Goal: Find specific page/section

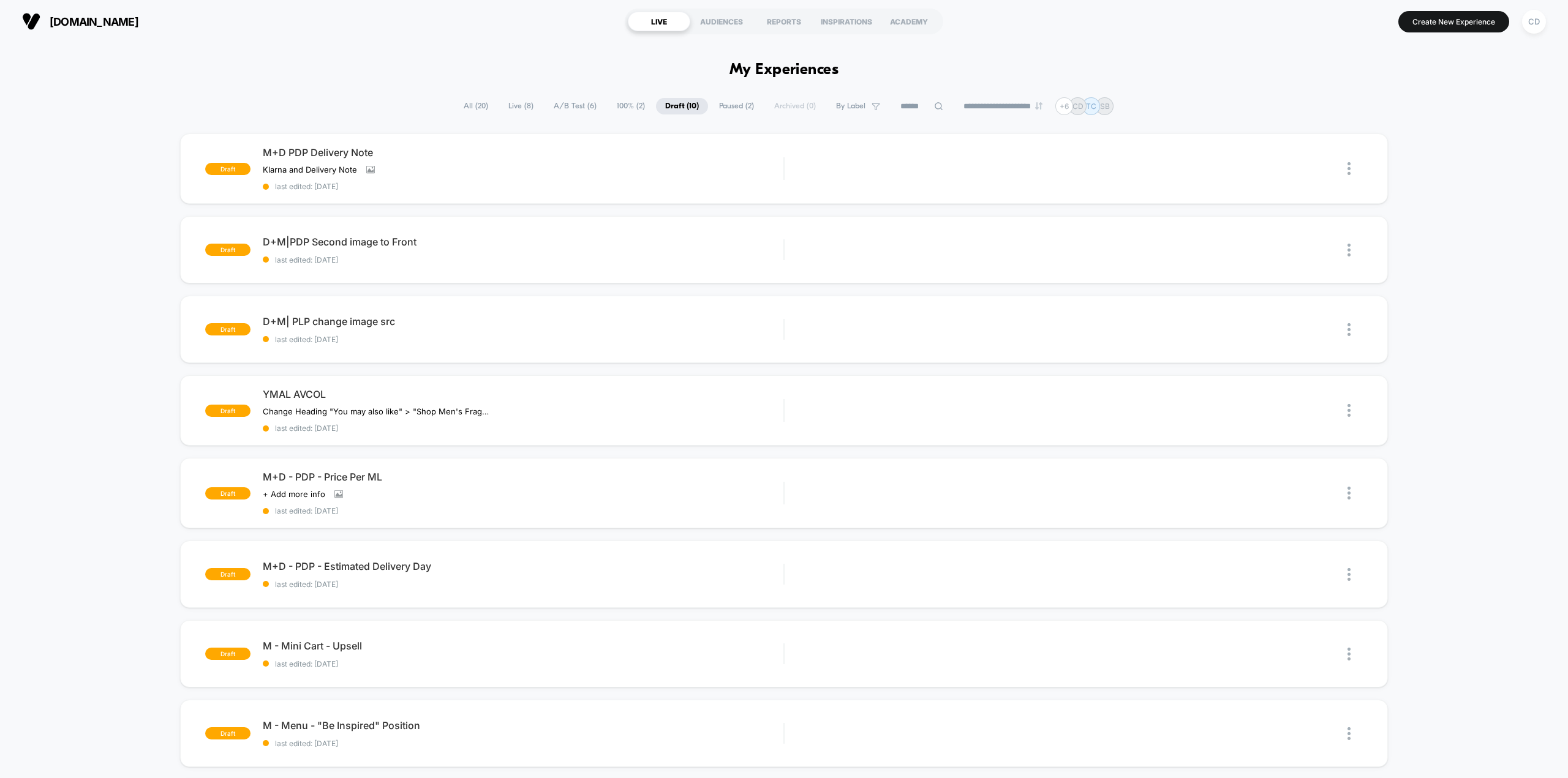
click at [474, 107] on span "All ( 20 )" at bounding box center [476, 106] width 43 height 17
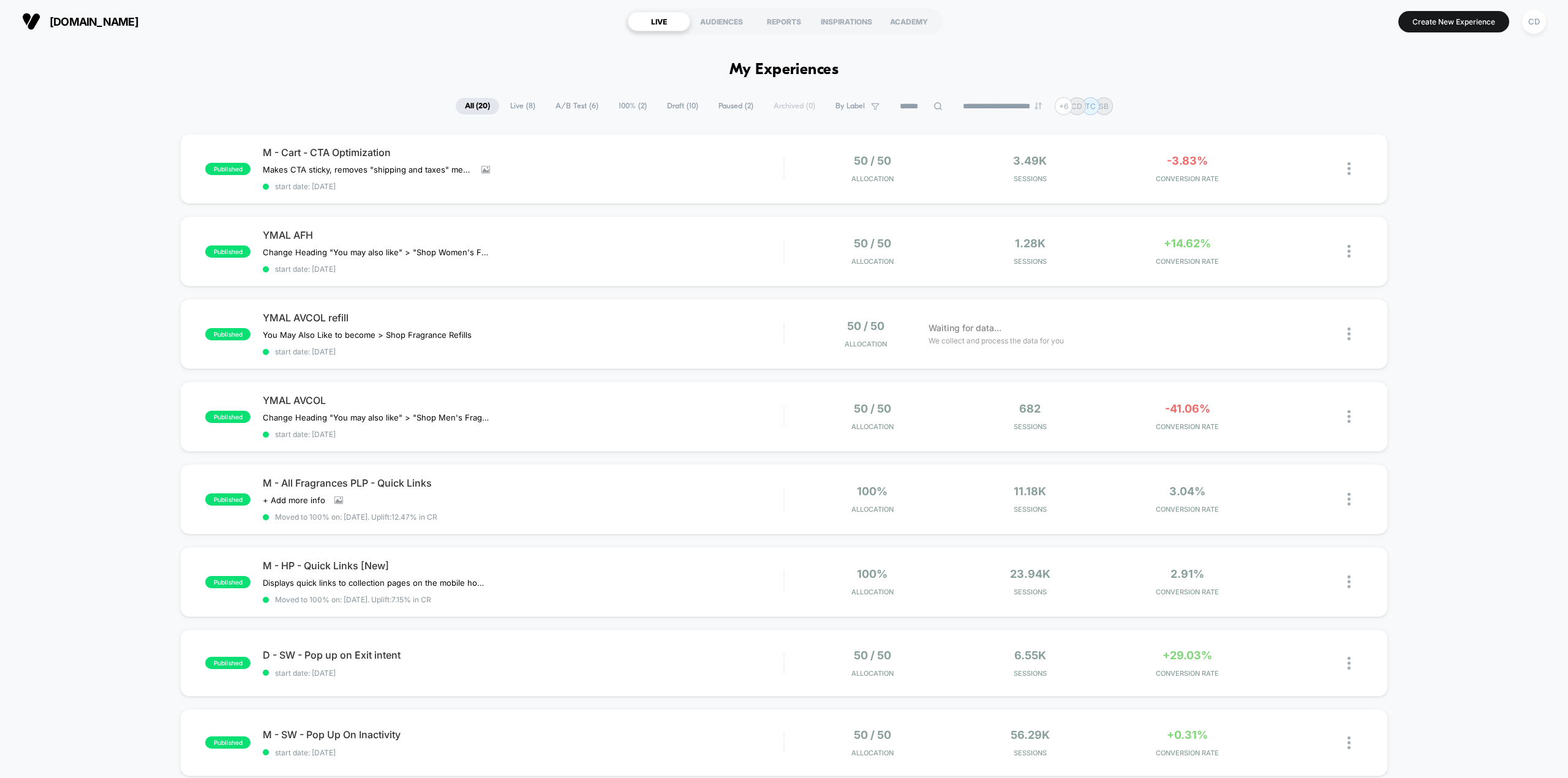
click at [507, 106] on span "Live ( 8 )" at bounding box center [522, 106] width 43 height 17
click at [472, 108] on span "All ( 20 )" at bounding box center [477, 106] width 43 height 17
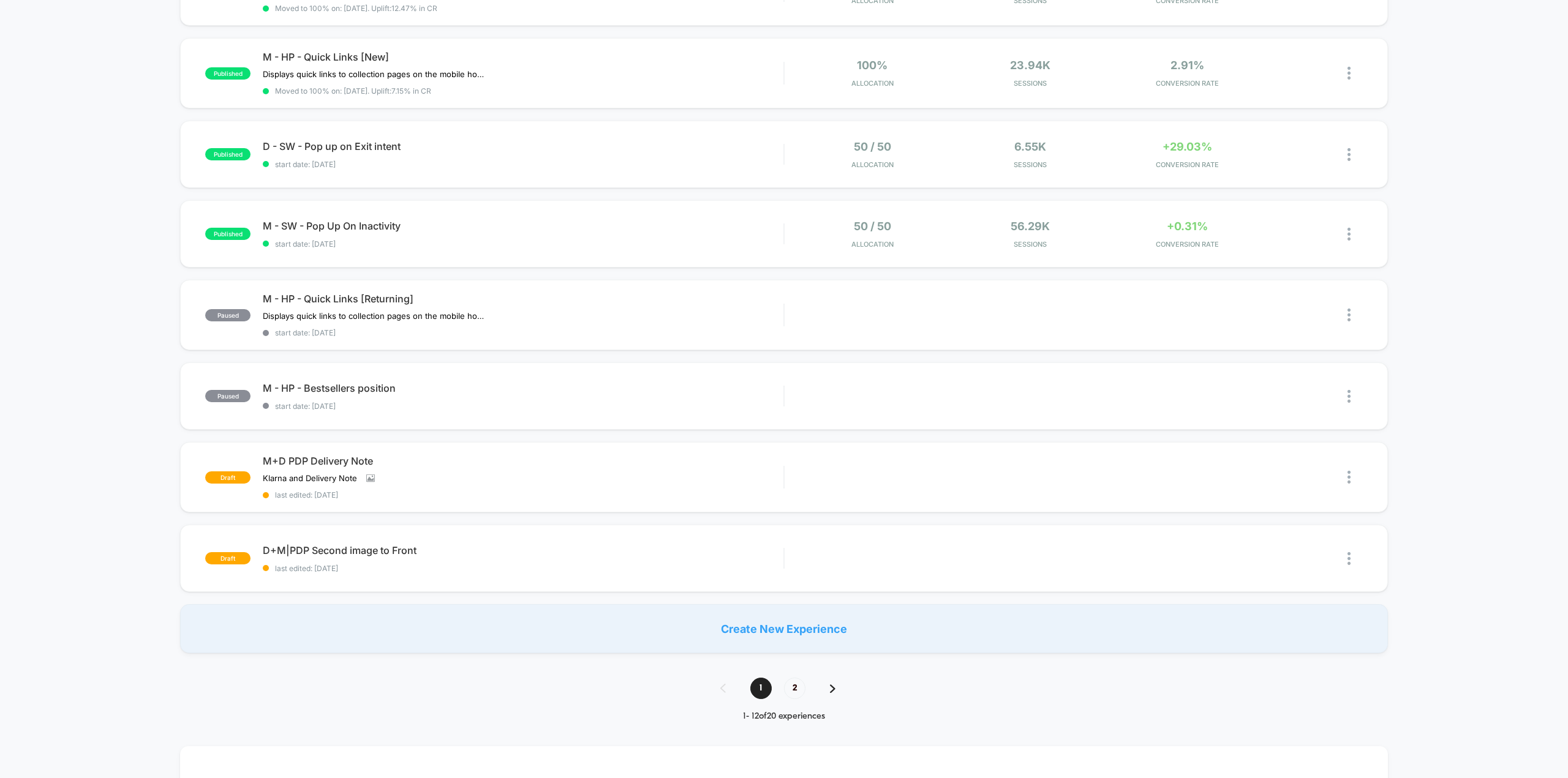
scroll to position [612, 0]
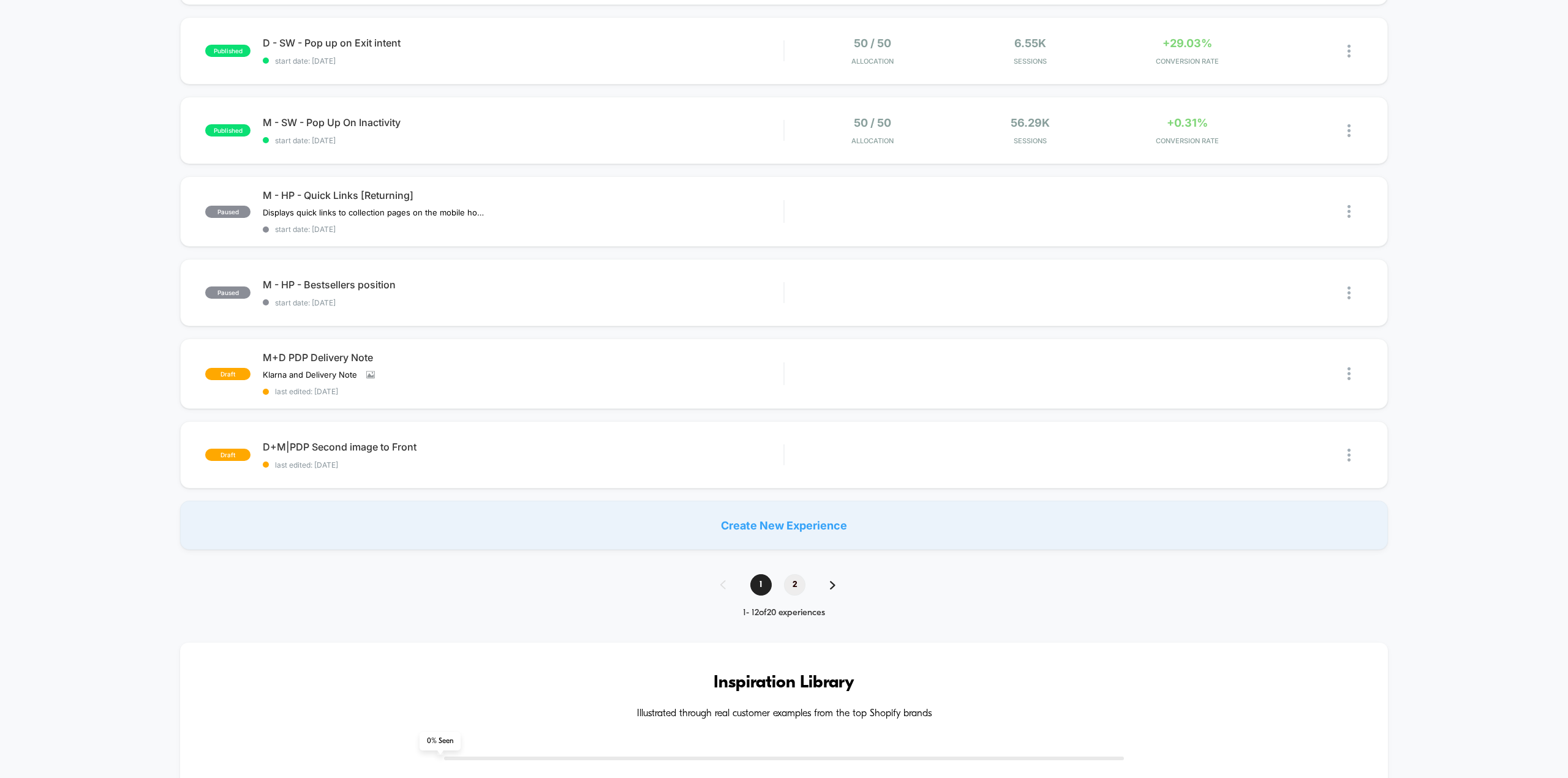
click at [790, 590] on span "2" at bounding box center [795, 585] width 21 height 21
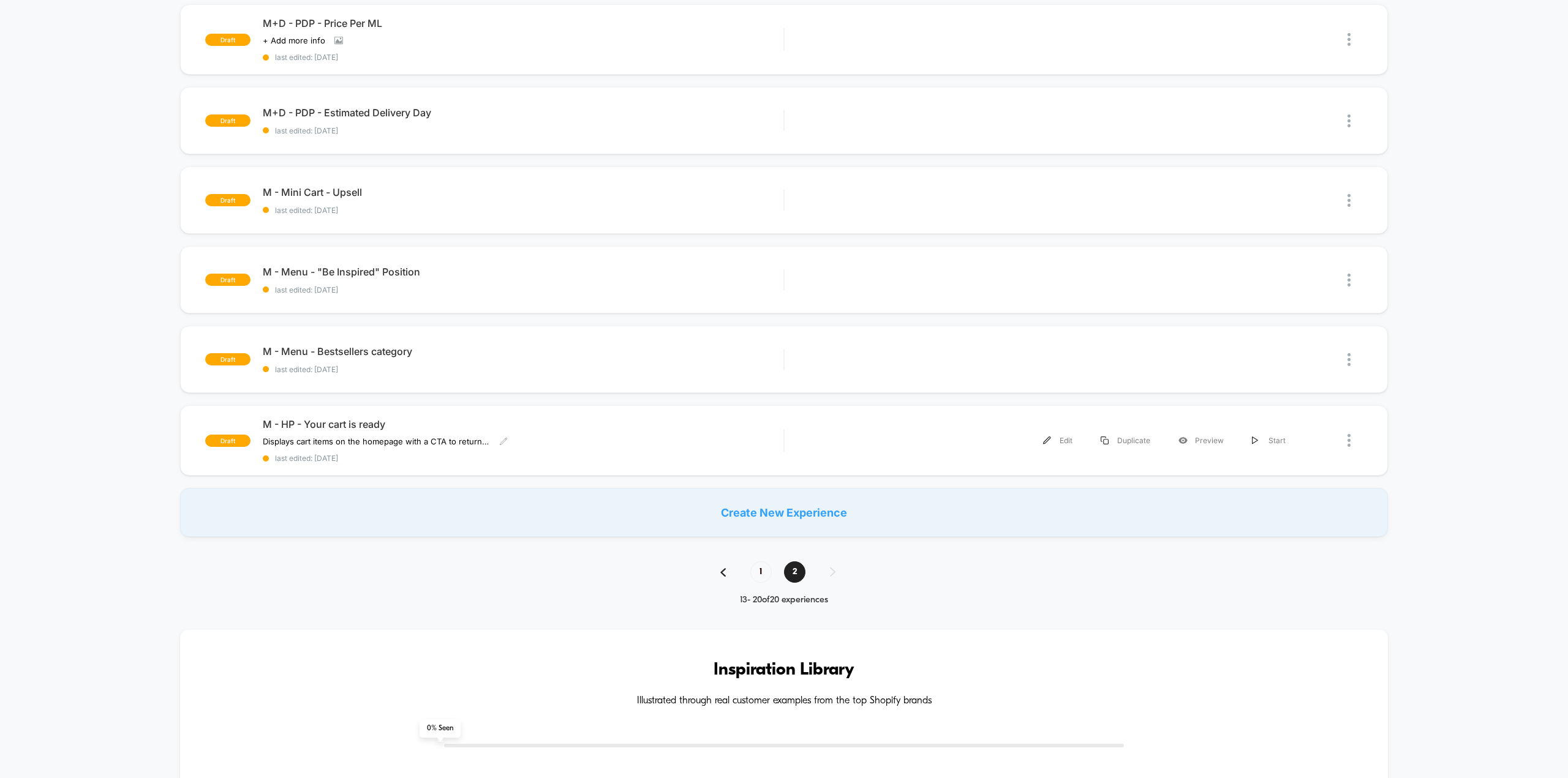
scroll to position [0, 0]
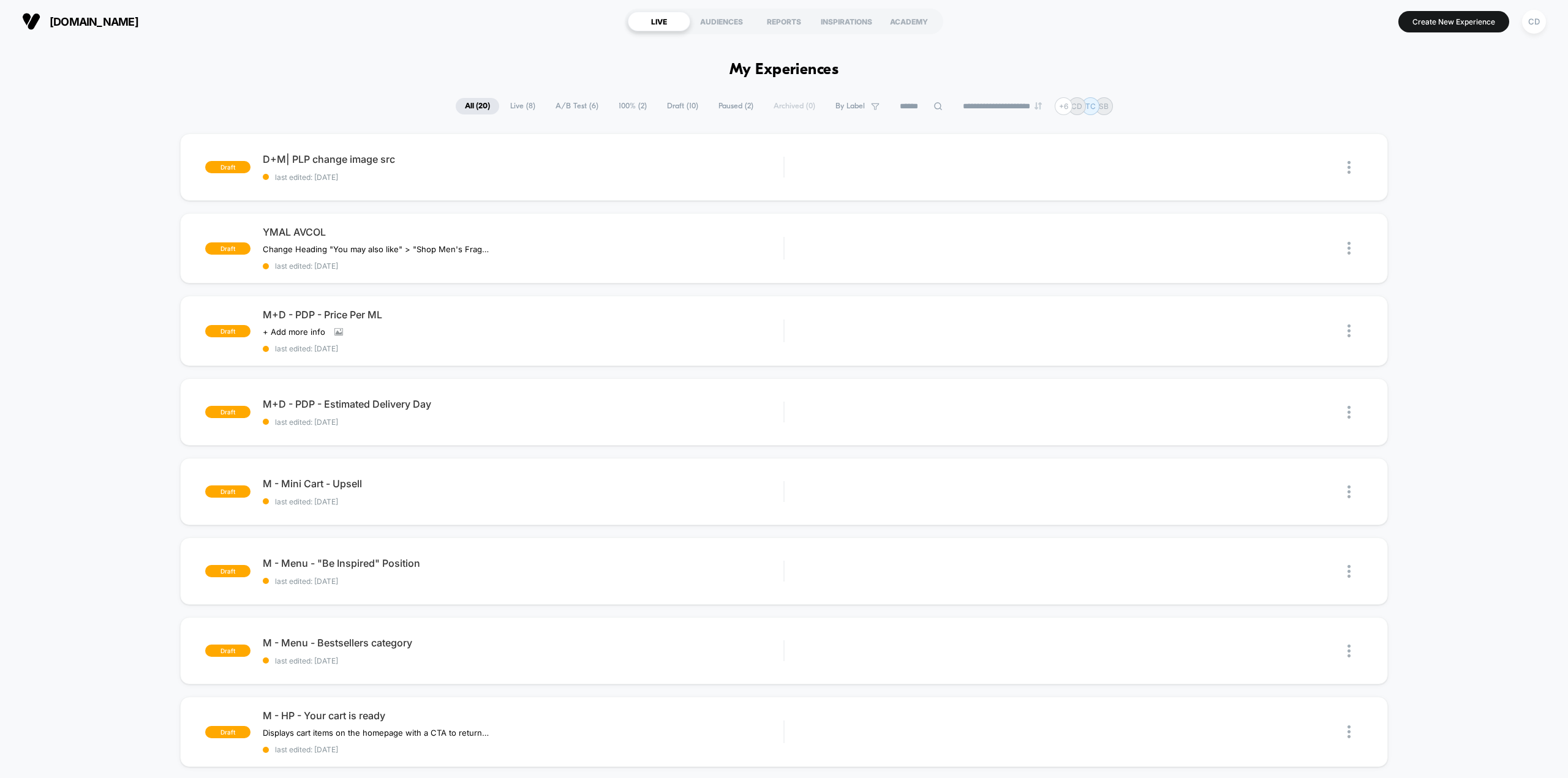
click at [516, 105] on span "Live ( 8 )" at bounding box center [522, 106] width 43 height 17
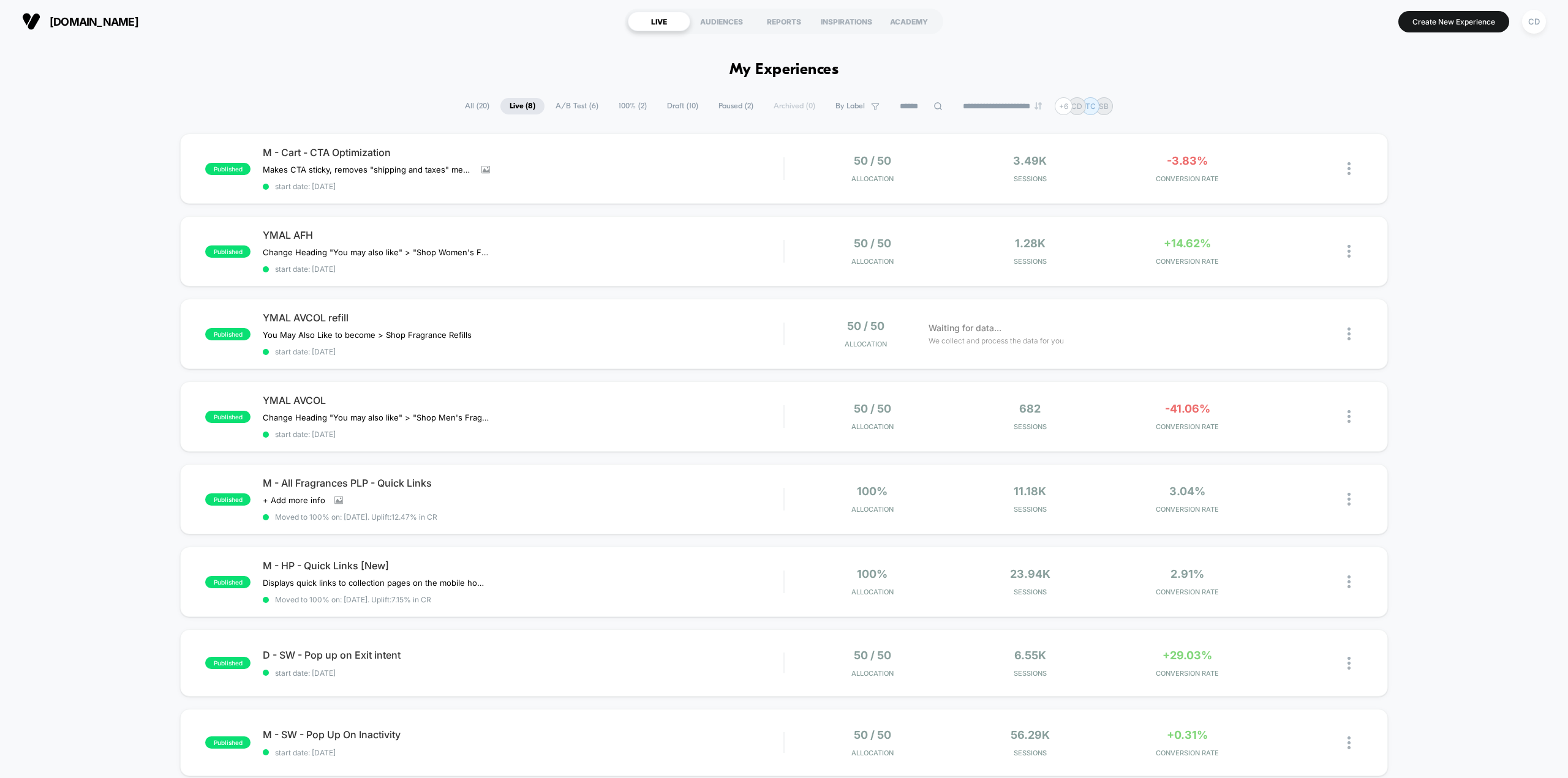
click at [634, 106] on span "100% ( 2 )" at bounding box center [632, 106] width 46 height 17
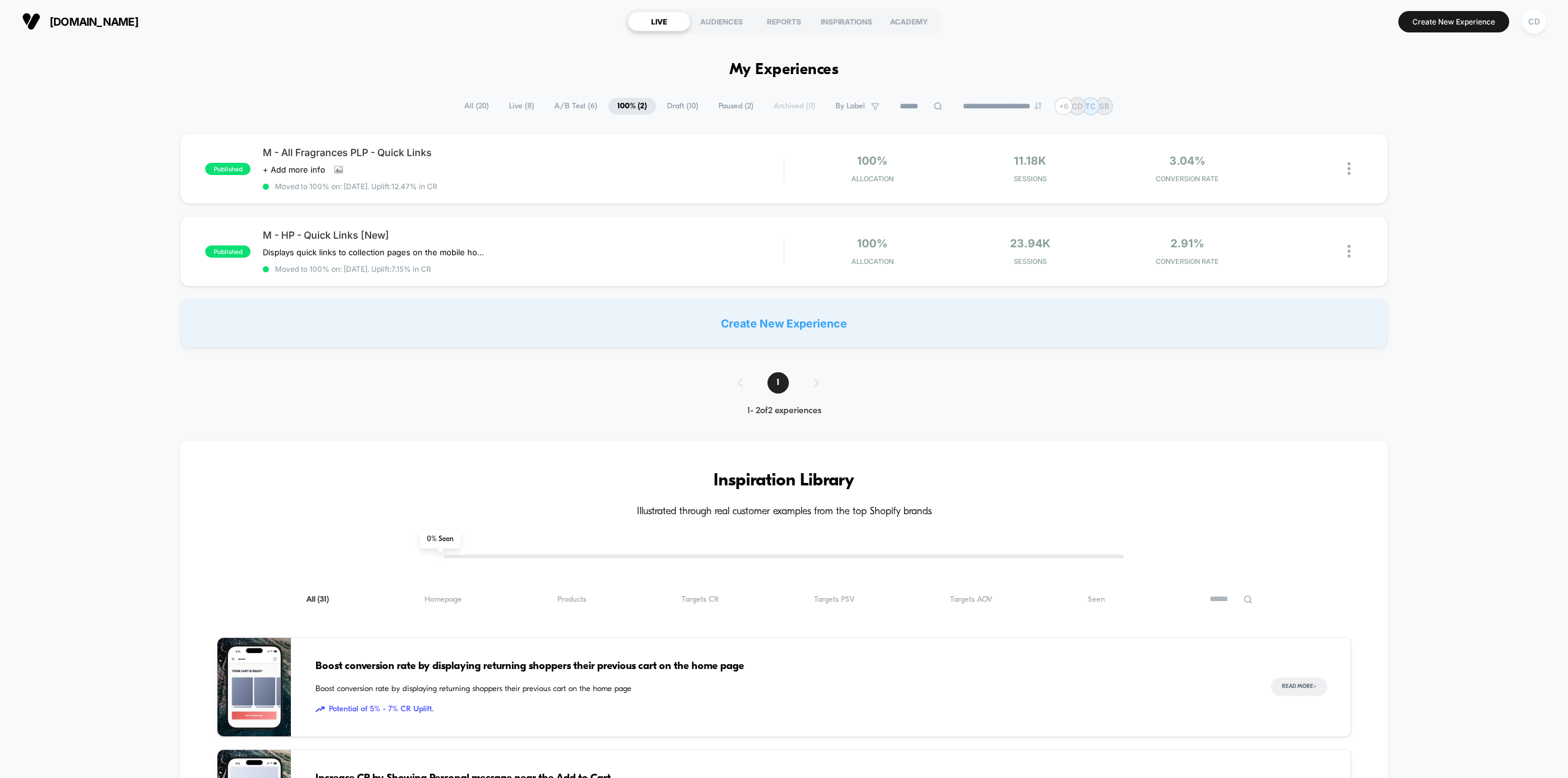
click at [735, 105] on span "Paused ( 2 )" at bounding box center [736, 106] width 53 height 17
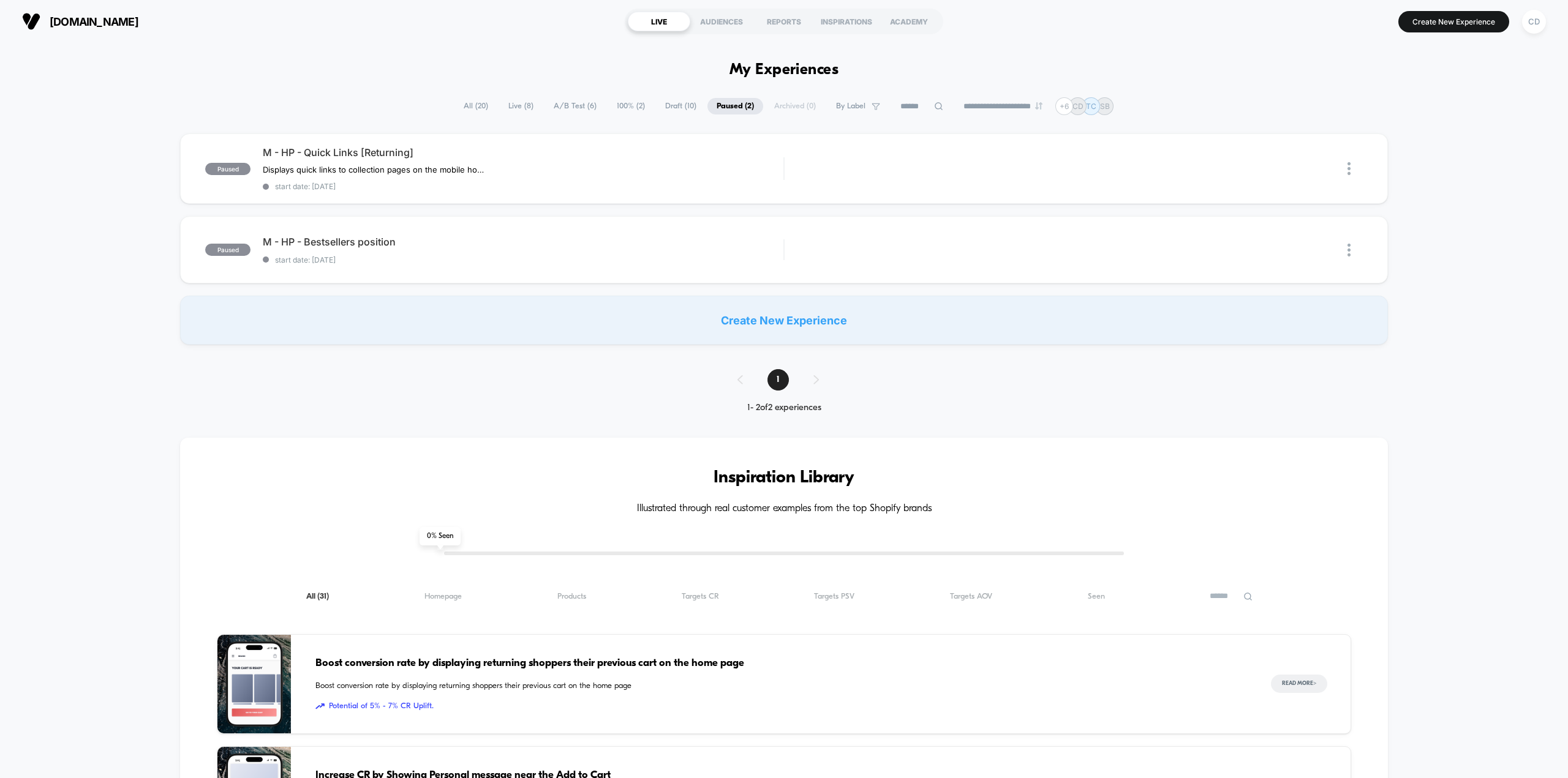
click at [583, 103] on span "A/B Test ( 6 )" at bounding box center [575, 106] width 61 height 17
